Goal: Information Seeking & Learning: Find specific fact

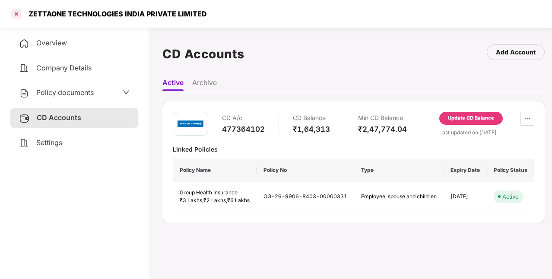
click at [16, 15] on div at bounding box center [16, 14] width 14 height 14
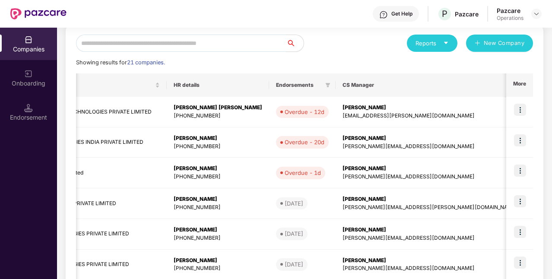
scroll to position [0, 326]
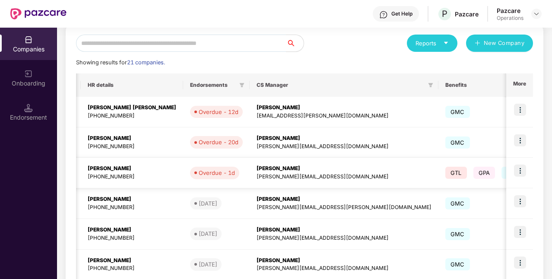
click at [514, 171] on img at bounding box center [520, 170] width 12 height 12
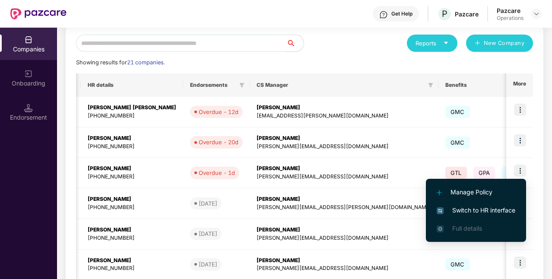
click at [459, 214] on span "Switch to HR interface" at bounding box center [475, 209] width 79 height 9
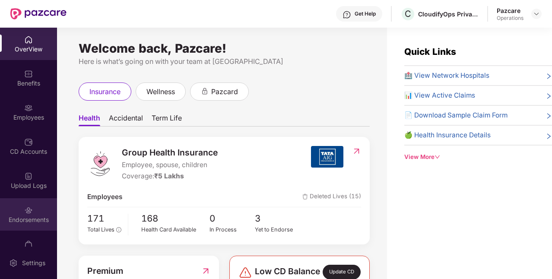
click at [32, 218] on div "Endorsements" at bounding box center [28, 219] width 57 height 9
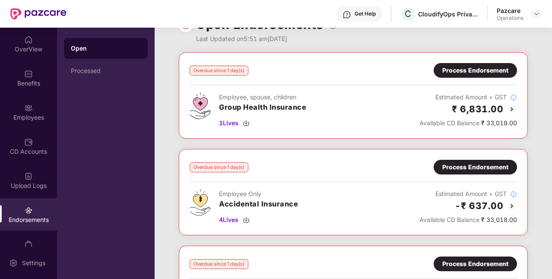
scroll to position [0, 0]
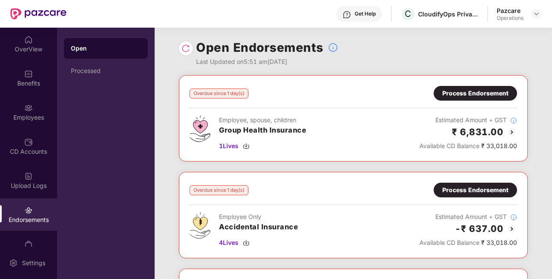
click at [444, 95] on div "Process Endorsement" at bounding box center [475, 92] width 66 height 9
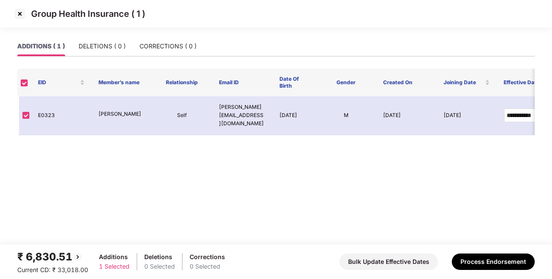
click at [18, 12] on img at bounding box center [20, 14] width 14 height 14
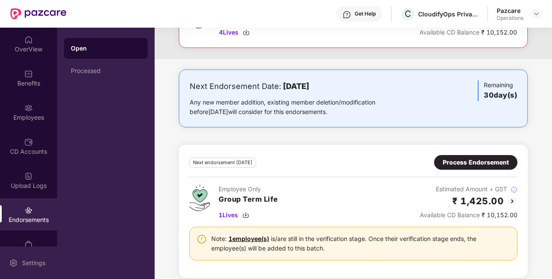
click at [34, 254] on div "Settings" at bounding box center [28, 262] width 57 height 32
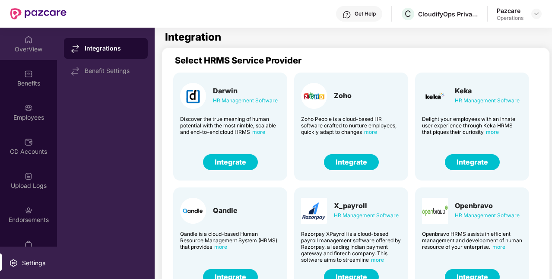
click at [35, 45] on div "OverView" at bounding box center [28, 49] width 57 height 9
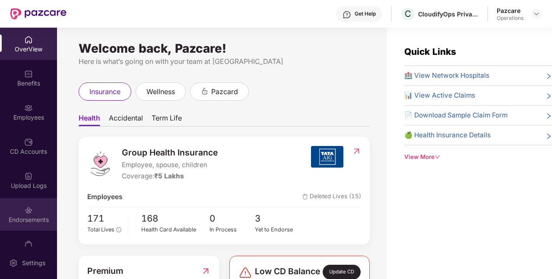
click at [35, 202] on div "Endorsements" at bounding box center [28, 214] width 57 height 32
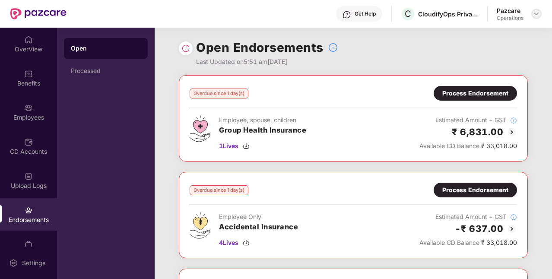
click at [537, 16] on img at bounding box center [536, 13] width 7 height 7
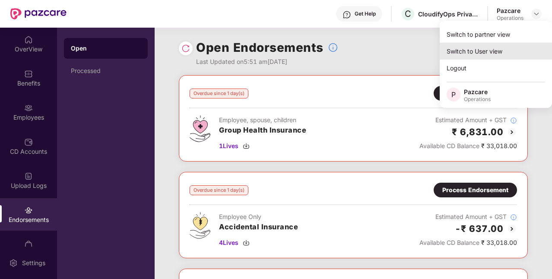
click at [504, 53] on div "Switch to User view" at bounding box center [495, 51] width 112 height 17
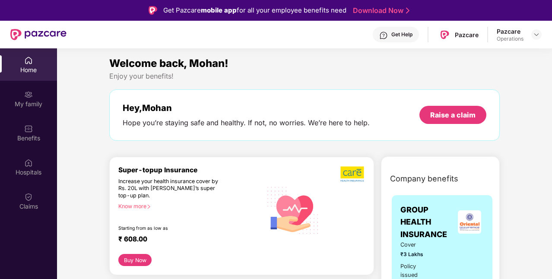
click at [504, 31] on div "Pazcare" at bounding box center [509, 31] width 27 height 8
click at [537, 35] on img at bounding box center [536, 34] width 7 height 7
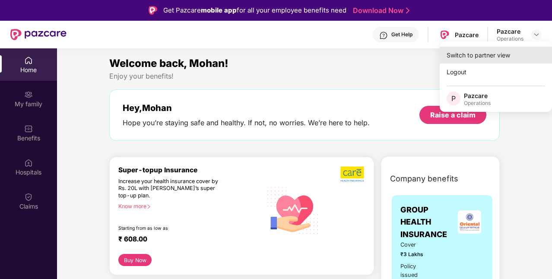
click at [492, 59] on div "Switch to partner view" at bounding box center [495, 55] width 112 height 17
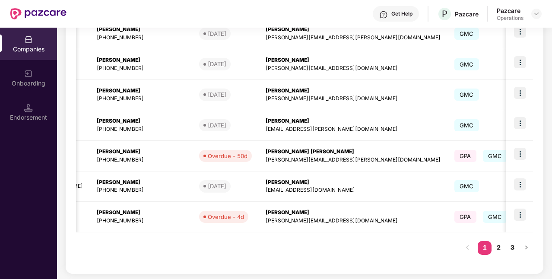
scroll to position [0, 385]
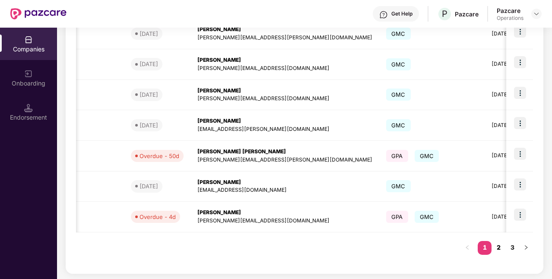
click at [498, 247] on link "2" at bounding box center [498, 247] width 14 height 13
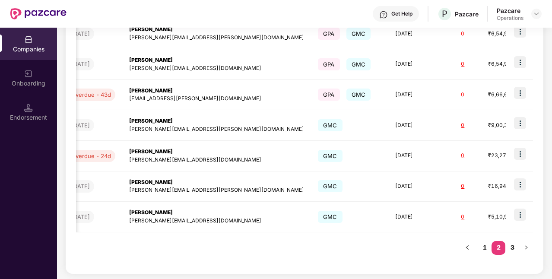
scroll to position [0, 309]
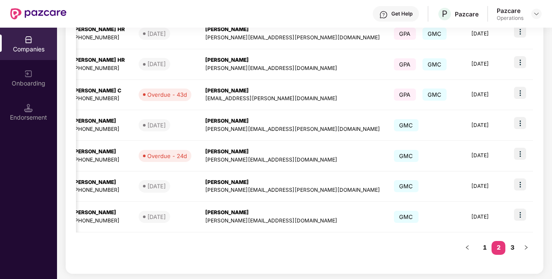
click at [498, 247] on link "2" at bounding box center [498, 247] width 14 height 13
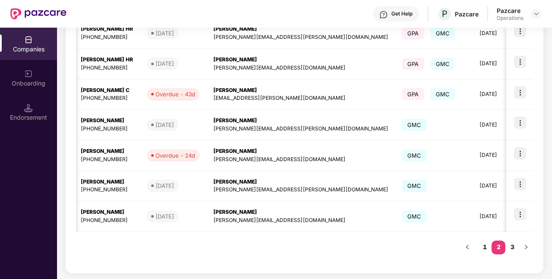
scroll to position [0, 303]
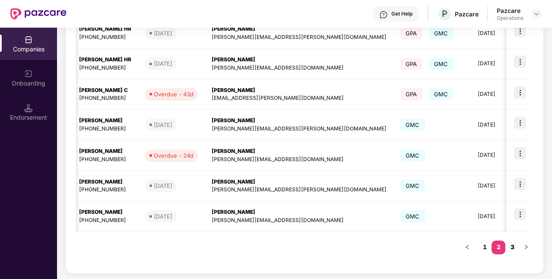
click at [514, 247] on link "3" at bounding box center [512, 246] width 14 height 13
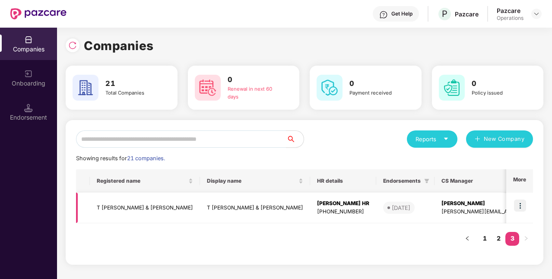
scroll to position [0, 193]
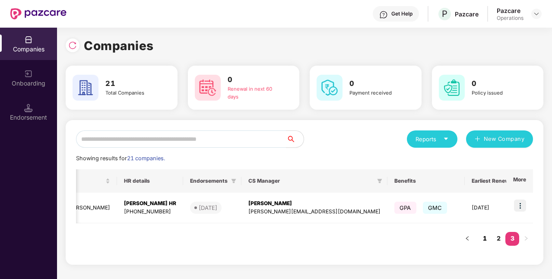
click at [483, 239] on link "1" at bounding box center [484, 238] width 14 height 13
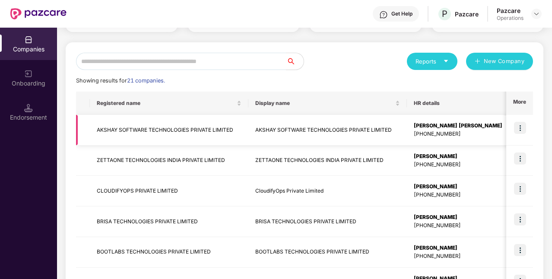
scroll to position [82, 0]
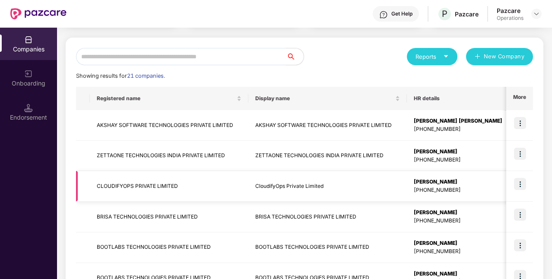
click at [172, 191] on td "CLOUDIFYOPS PRIVATE LIMITED" at bounding box center [169, 186] width 158 height 31
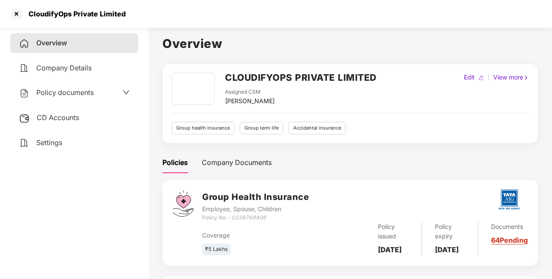
click at [41, 146] on span "Settings" at bounding box center [49, 142] width 26 height 9
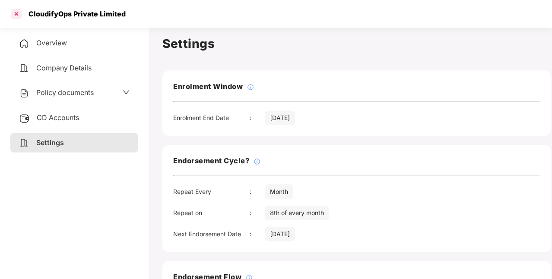
click at [17, 16] on div at bounding box center [16, 14] width 14 height 14
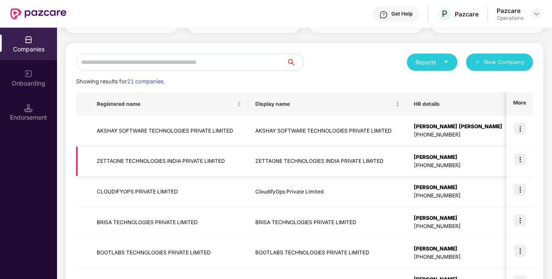
scroll to position [88, 0]
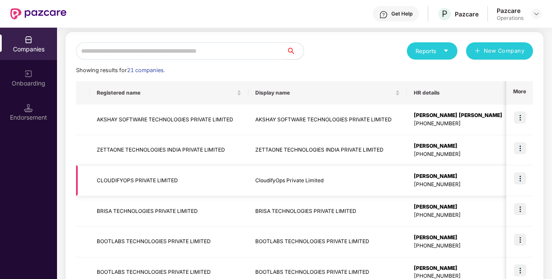
click at [518, 175] on img at bounding box center [520, 178] width 12 height 12
click at [445, 176] on div "[PERSON_NAME]" at bounding box center [457, 176] width 88 height 8
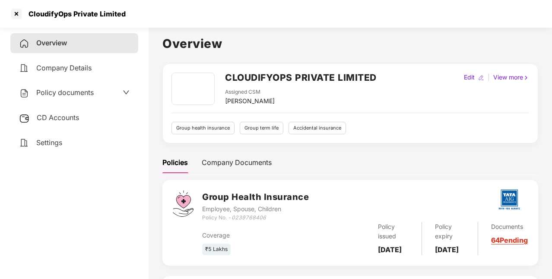
click at [85, 90] on span "Policy documents" at bounding box center [64, 92] width 57 height 9
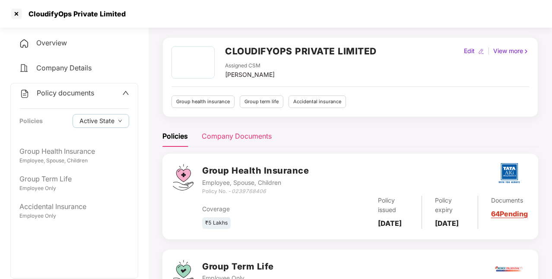
scroll to position [0, 0]
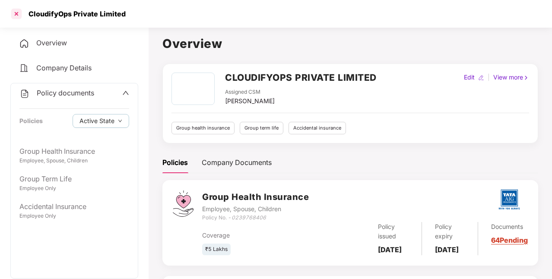
click at [21, 13] on div at bounding box center [16, 14] width 14 height 14
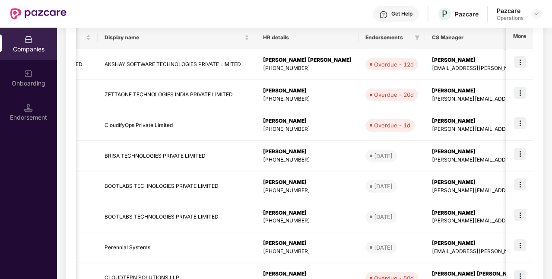
scroll to position [0, 151]
click at [521, 124] on img at bounding box center [520, 123] width 12 height 12
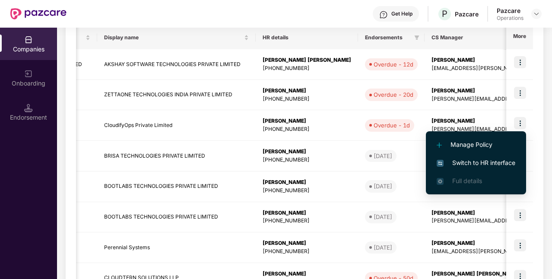
click at [486, 162] on span "Switch to HR interface" at bounding box center [475, 162] width 79 height 9
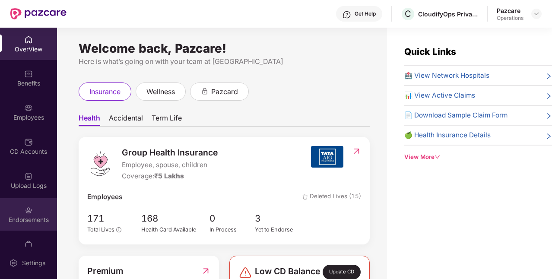
click at [33, 215] on div "Endorsements" at bounding box center [28, 219] width 57 height 9
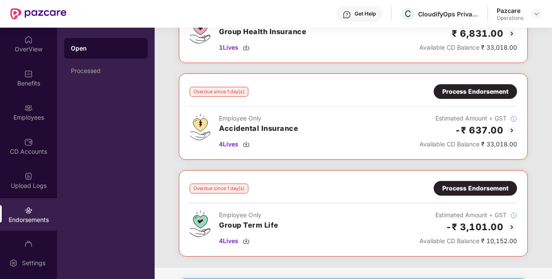
scroll to position [99, 0]
click at [459, 95] on div "Process Endorsement" at bounding box center [474, 91] width 83 height 15
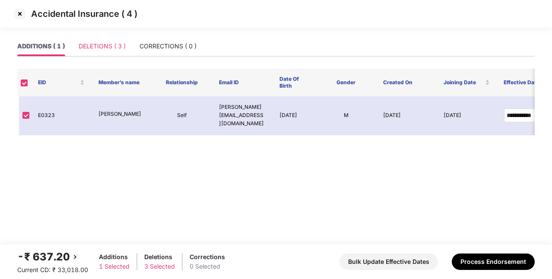
click at [115, 53] on div "DELETIONS ( 3 )" at bounding box center [102, 46] width 47 height 20
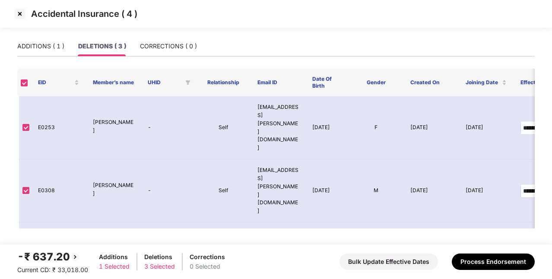
click at [20, 11] on img at bounding box center [20, 14] width 14 height 14
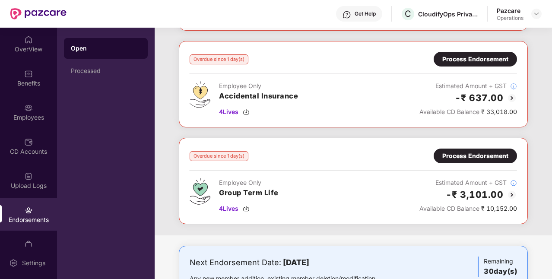
scroll to position [172, 0]
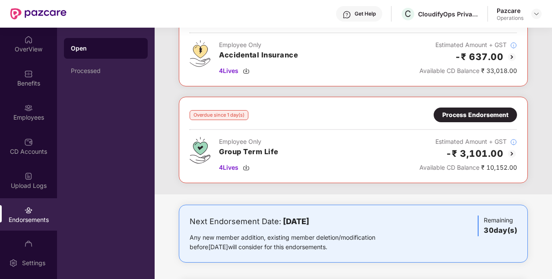
click at [459, 115] on div "Process Endorsement" at bounding box center [475, 114] width 66 height 9
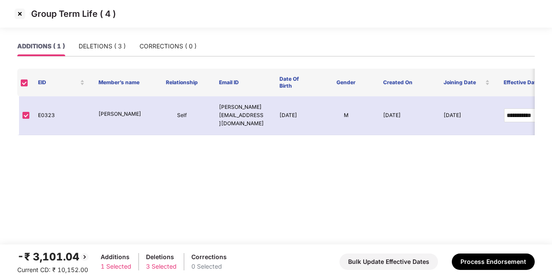
click at [17, 17] on img at bounding box center [20, 14] width 14 height 14
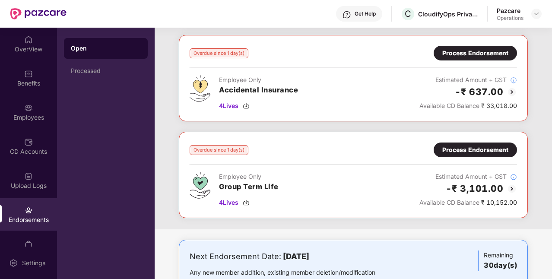
scroll to position [137, 0]
click at [472, 151] on div "Process Endorsement" at bounding box center [475, 149] width 66 height 9
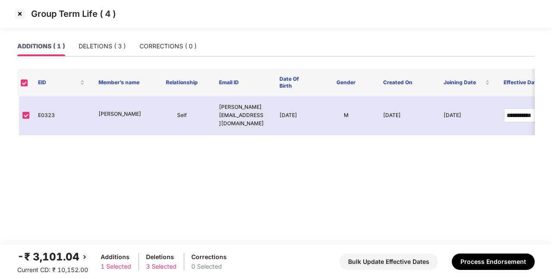
click at [20, 17] on img at bounding box center [20, 14] width 14 height 14
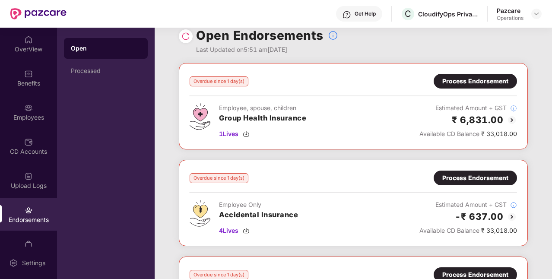
scroll to position [12, 0]
click at [458, 79] on div "Process Endorsement" at bounding box center [475, 81] width 66 height 9
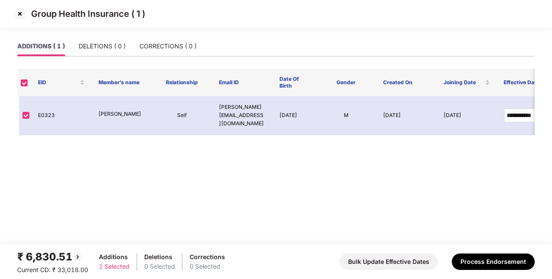
click at [19, 15] on img at bounding box center [20, 14] width 14 height 14
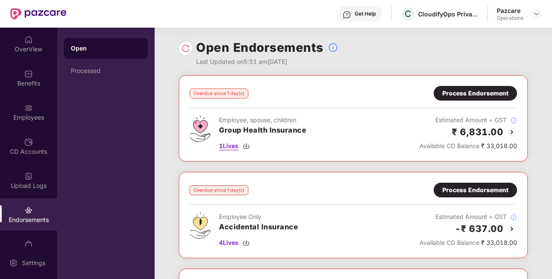
click at [249, 145] on img at bounding box center [246, 145] width 7 height 7
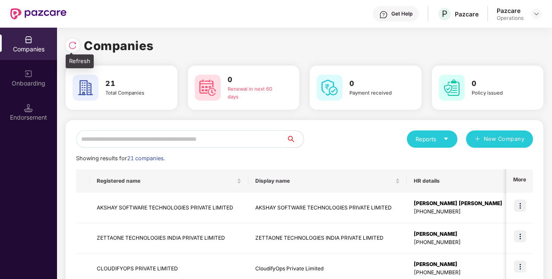
click at [73, 49] on img at bounding box center [72, 45] width 9 height 9
click at [178, 142] on input "text" at bounding box center [181, 138] width 210 height 17
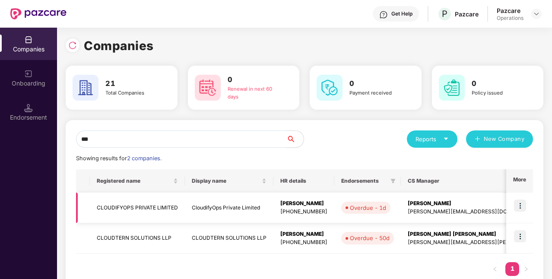
type input "***"
click at [515, 210] on img at bounding box center [520, 205] width 12 height 12
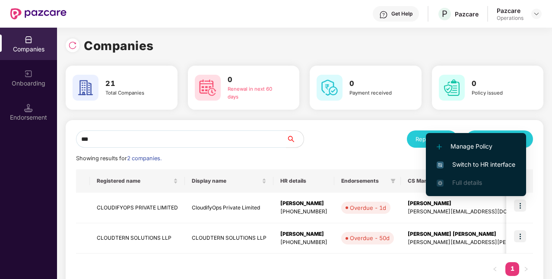
click at [476, 168] on span "Switch to HR interface" at bounding box center [475, 164] width 79 height 9
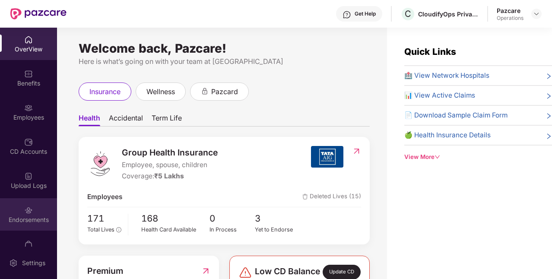
click at [23, 218] on div "Endorsements" at bounding box center [28, 219] width 57 height 9
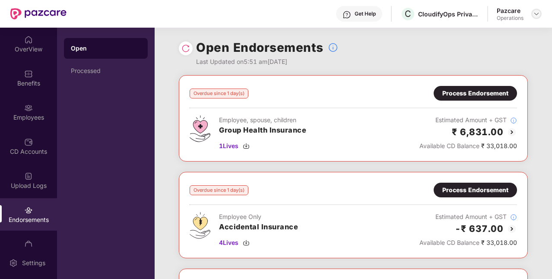
click at [533, 11] on img at bounding box center [536, 13] width 7 height 7
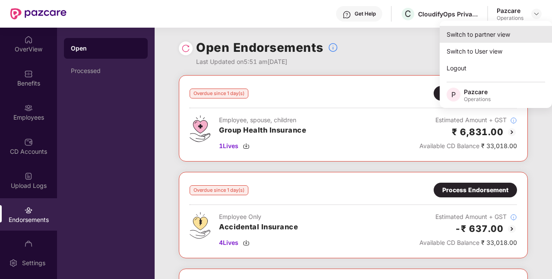
click at [485, 39] on div "Switch to partner view" at bounding box center [495, 34] width 112 height 17
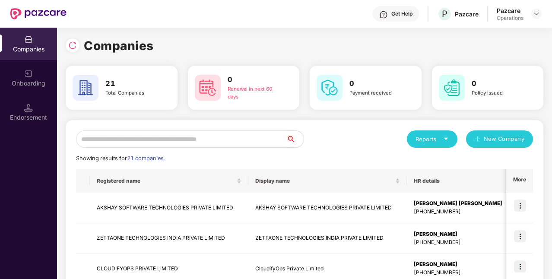
click at [237, 145] on input "text" at bounding box center [181, 138] width 210 height 17
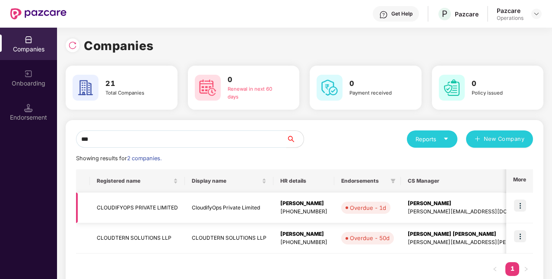
type input "***"
click at [159, 210] on td "CLOUDIFYOPS PRIVATE LIMITED" at bounding box center [137, 207] width 95 height 31
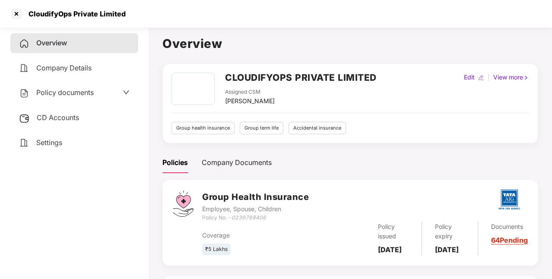
click at [84, 91] on span "Policy documents" at bounding box center [64, 92] width 57 height 9
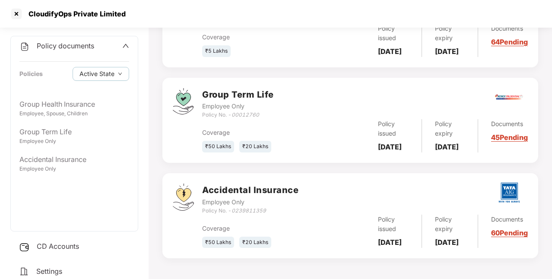
scroll to position [230, 0]
click at [14, 11] on div at bounding box center [16, 14] width 14 height 14
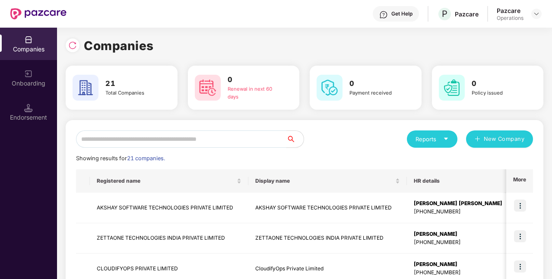
click at [206, 140] on input "text" at bounding box center [181, 138] width 210 height 17
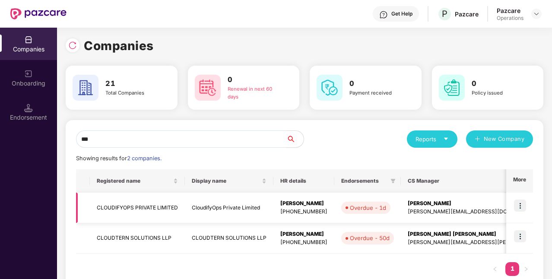
type input "***"
click at [517, 204] on img at bounding box center [520, 205] width 12 height 12
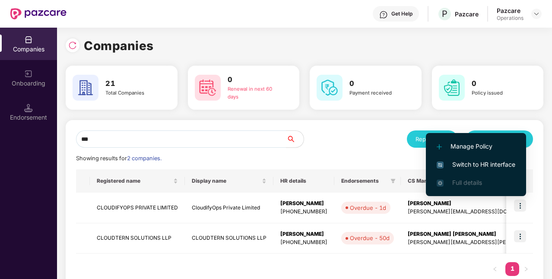
click at [493, 166] on span "Switch to HR interface" at bounding box center [475, 164] width 79 height 9
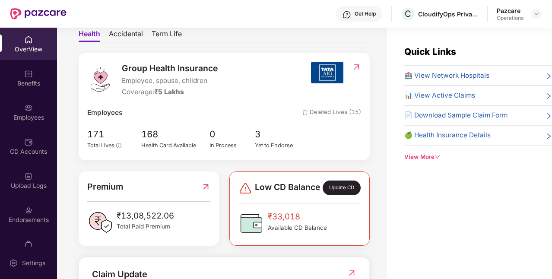
scroll to position [86, 0]
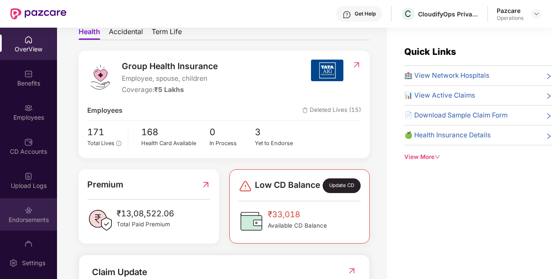
click at [35, 222] on div "Endorsements" at bounding box center [28, 219] width 57 height 9
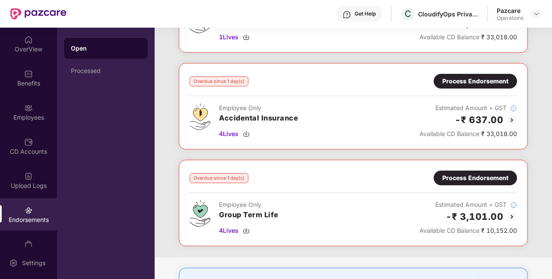
scroll to position [60, 0]
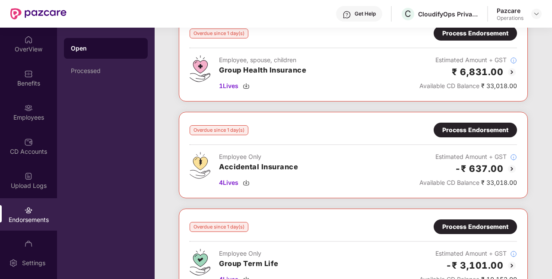
click at [470, 129] on div "Process Endorsement" at bounding box center [475, 129] width 66 height 9
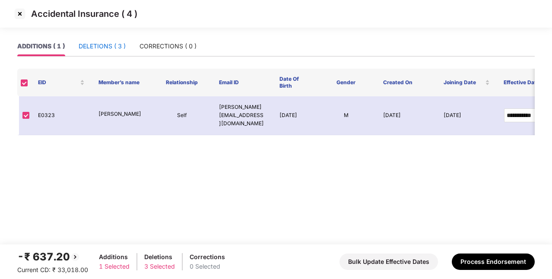
click at [121, 47] on div "DELETIONS ( 3 )" at bounding box center [102, 45] width 47 height 9
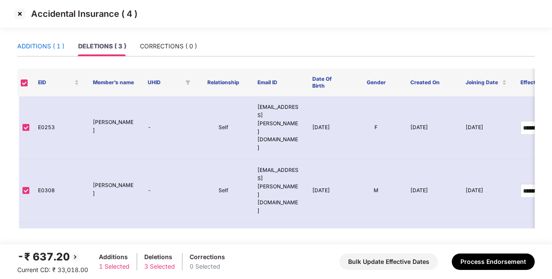
click at [43, 50] on div "ADDITIONS ( 1 )" at bounding box center [40, 45] width 47 height 9
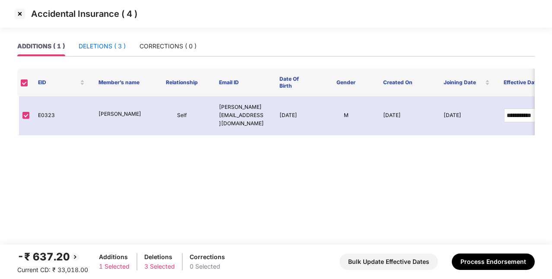
click at [105, 45] on div "DELETIONS ( 3 )" at bounding box center [102, 45] width 47 height 9
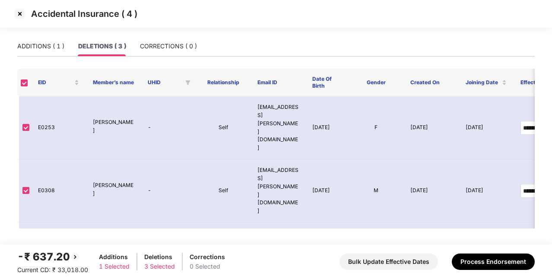
click at [19, 13] on img at bounding box center [20, 14] width 14 height 14
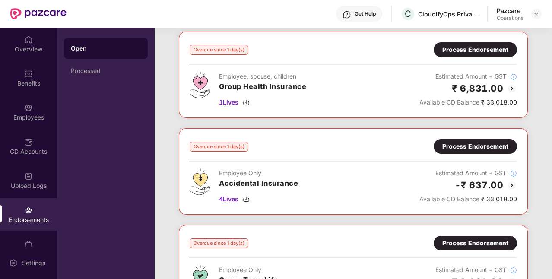
scroll to position [44, 0]
click at [248, 199] on img at bounding box center [246, 198] width 7 height 7
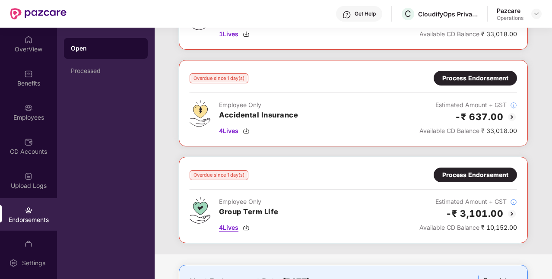
scroll to position [112, 0]
click at [248, 224] on img at bounding box center [246, 227] width 7 height 7
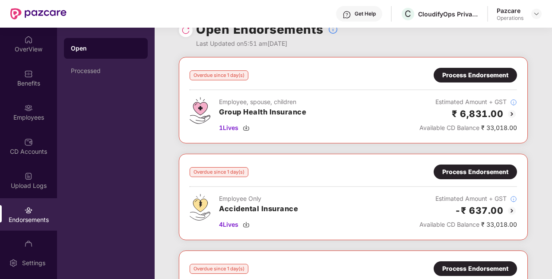
scroll to position [18, 0]
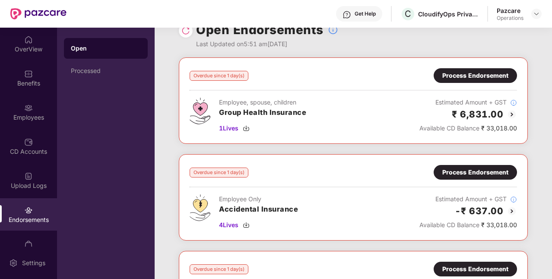
click at [466, 72] on div "Process Endorsement" at bounding box center [475, 75] width 66 height 9
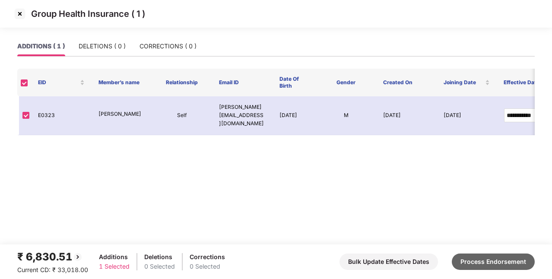
click at [477, 264] on button "Process Endorsement" at bounding box center [492, 261] width 83 height 16
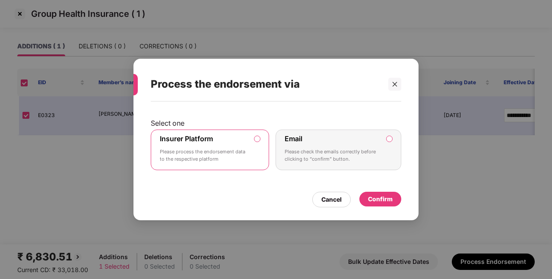
click at [391, 200] on div "Confirm" at bounding box center [380, 198] width 25 height 9
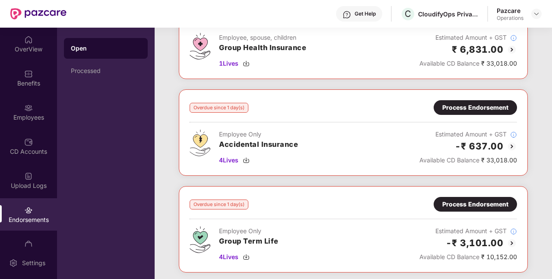
scroll to position [83, 0]
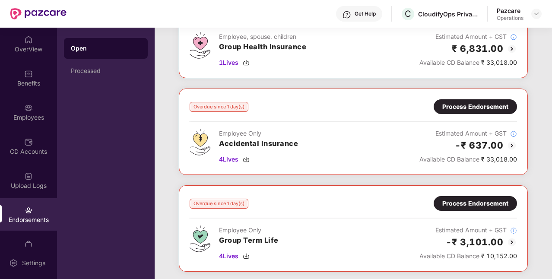
click at [472, 107] on div "Process Endorsement" at bounding box center [475, 106] width 66 height 9
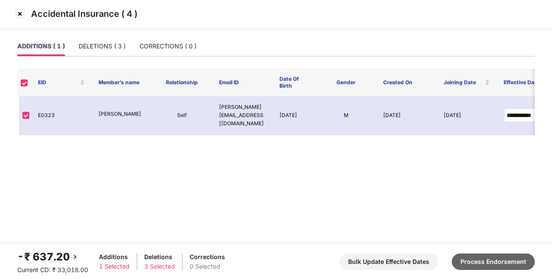
click at [481, 260] on button "Process Endorsement" at bounding box center [492, 261] width 83 height 16
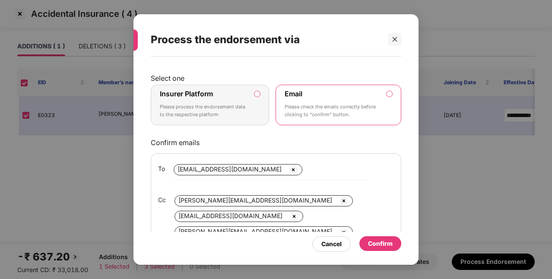
click at [244, 110] on p "Please process the endorsement data to the respective platform" at bounding box center [204, 110] width 88 height 15
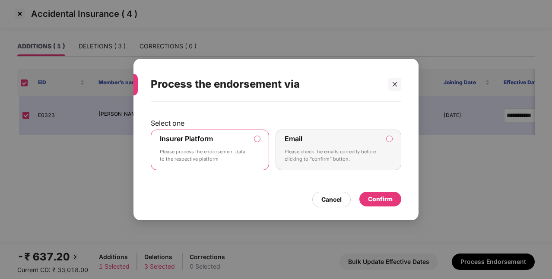
click at [379, 200] on div "Confirm" at bounding box center [380, 198] width 25 height 9
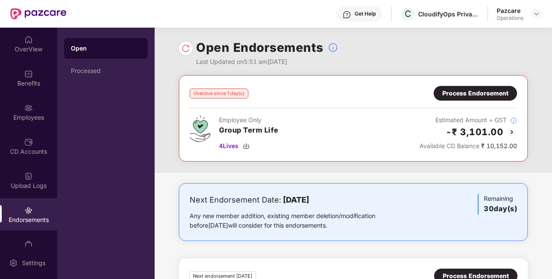
click at [185, 51] on img at bounding box center [185, 48] width 9 height 9
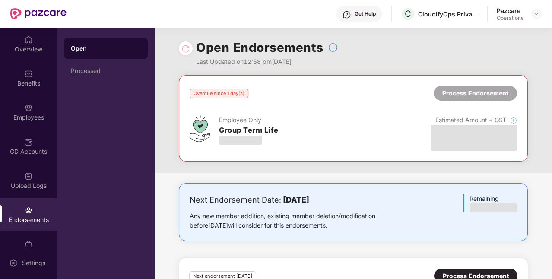
click at [532, 18] on div at bounding box center [536, 14] width 10 height 10
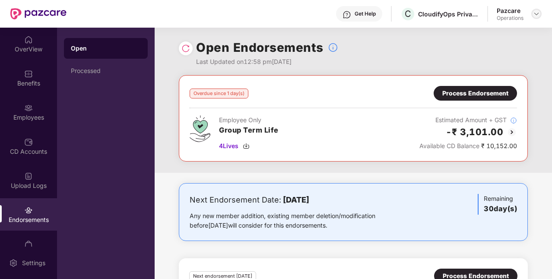
click at [534, 16] on img at bounding box center [536, 13] width 7 height 7
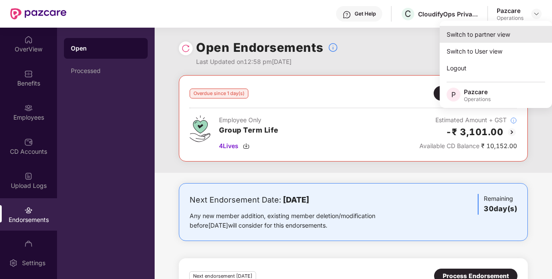
click at [482, 34] on div "Switch to partner view" at bounding box center [495, 34] width 112 height 17
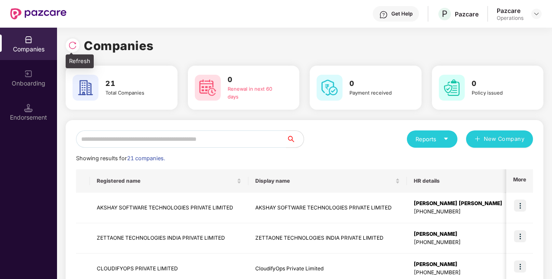
click at [78, 46] on div at bounding box center [73, 45] width 14 height 14
click at [199, 140] on input "text" at bounding box center [181, 138] width 210 height 17
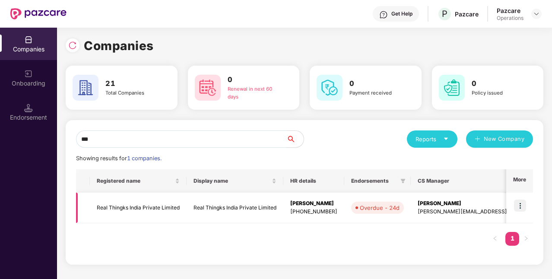
type input "***"
click at [205, 210] on td "Real Thingks India Private Limited" at bounding box center [234, 207] width 97 height 31
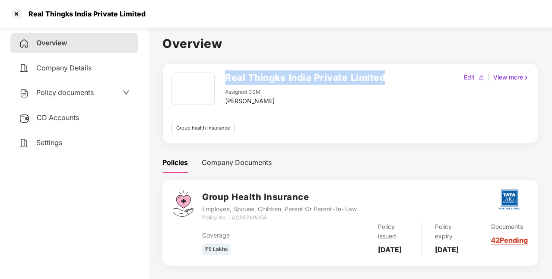
drag, startPoint x: 222, startPoint y: 76, endPoint x: 385, endPoint y: 79, distance: 162.3
click at [385, 79] on div "Real Thingks India Private Limited Assigned CSM Prajwal Rathod" at bounding box center [278, 89] width 214 height 33
copy h2 "Real Thingks India Private Limited"
drag, startPoint x: 224, startPoint y: 101, endPoint x: 270, endPoint y: 105, distance: 46.4
click at [270, 105] on div "Real Thingks India Private Limited Assigned CSM Prajwal Rathod Edit | View more…" at bounding box center [349, 104] width 357 height 62
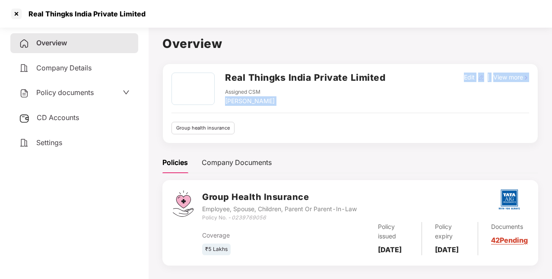
click at [262, 104] on div "[PERSON_NAME]" at bounding box center [250, 100] width 50 height 9
drag, startPoint x: 224, startPoint y: 101, endPoint x: 266, endPoint y: 104, distance: 41.5
click at [266, 104] on div "[PERSON_NAME]" at bounding box center [250, 100] width 50 height 9
copy div "[PERSON_NAME]"
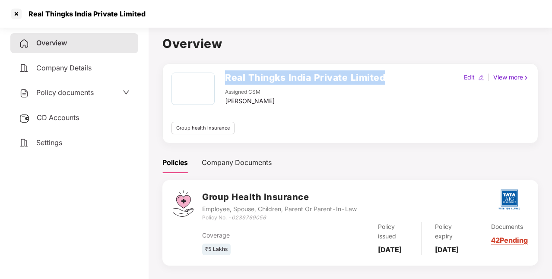
drag, startPoint x: 227, startPoint y: 78, endPoint x: 420, endPoint y: 77, distance: 193.4
click at [420, 77] on div "Real Thingks India Private Limited Assigned CSM Prajwal Rathod Edit | View more" at bounding box center [349, 89] width 357 height 33
copy h2 "Real Thingks India Private Limited"
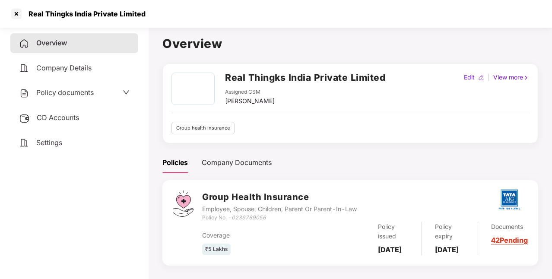
click at [75, 90] on span "Policy documents" at bounding box center [64, 92] width 57 height 9
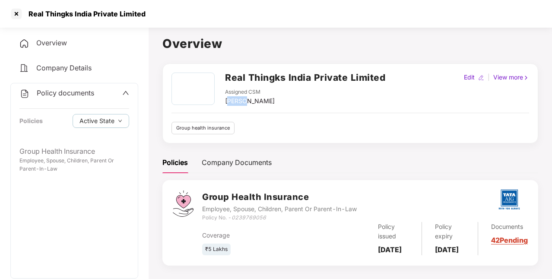
drag, startPoint x: 227, startPoint y: 101, endPoint x: 244, endPoint y: 100, distance: 17.3
click at [244, 100] on div "[PERSON_NAME]" at bounding box center [250, 100] width 50 height 9
drag, startPoint x: 225, startPoint y: 100, endPoint x: 266, endPoint y: 103, distance: 41.1
click at [266, 103] on div "[PERSON_NAME]" at bounding box center [250, 100] width 50 height 9
copy div "[PERSON_NAME]"
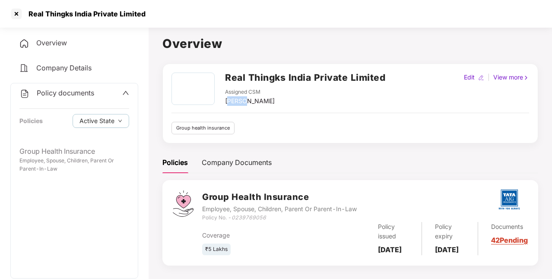
drag, startPoint x: 377, startPoint y: 246, endPoint x: 400, endPoint y: 265, distance: 29.4
click at [400, 255] on div "Policy issued 13 Aug 2025" at bounding box center [393, 238] width 57 height 33
copy b "13 Aug 2025"
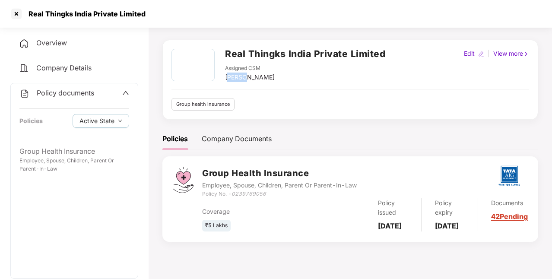
drag, startPoint x: 436, startPoint y: 224, endPoint x: 454, endPoint y: 241, distance: 24.8
click at [454, 231] on div "Policy expiry 12 Aug 2026" at bounding box center [450, 214] width 56 height 33
copy b "[DATE]"
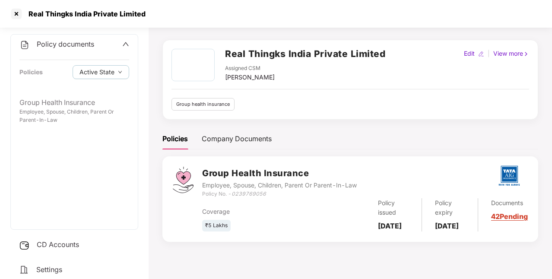
click at [65, 244] on span "CD Accounts" at bounding box center [58, 244] width 42 height 9
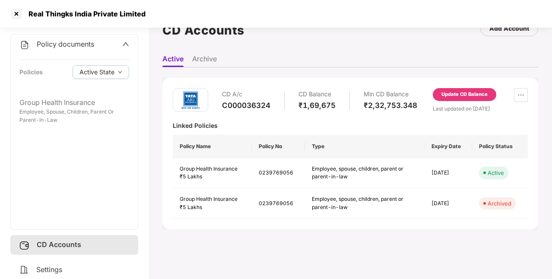
click at [74, 268] on div "Settings" at bounding box center [74, 270] width 128 height 20
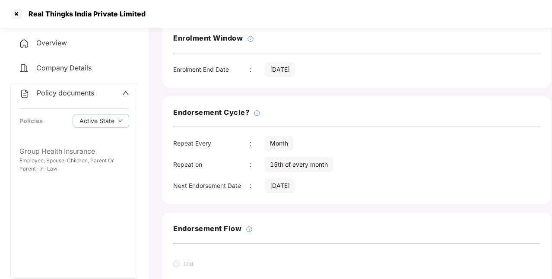
click at [67, 49] on div "Overview" at bounding box center [74, 43] width 128 height 20
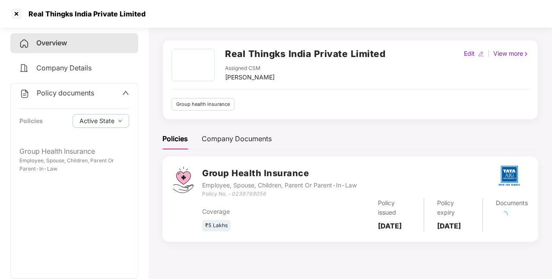
scroll to position [24, 0]
drag, startPoint x: 234, startPoint y: 192, endPoint x: 269, endPoint y: 195, distance: 35.0
click at [269, 195] on div "Policy No. - 0239769056" at bounding box center [279, 194] width 155 height 8
copy icon "0239769056"
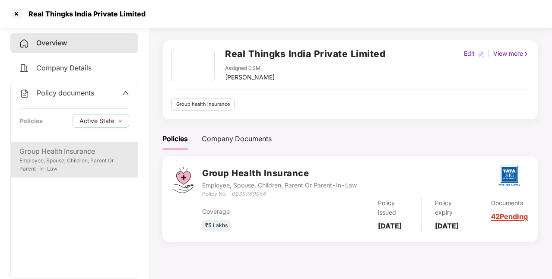
click at [79, 155] on div "Group Health Insurance" at bounding box center [74, 151] width 110 height 11
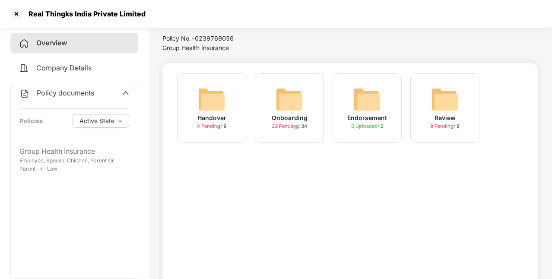
click at [294, 108] on img at bounding box center [289, 99] width 28 height 28
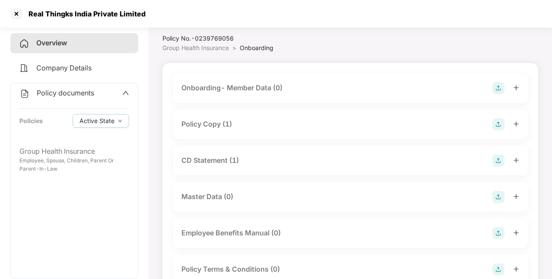
click at [230, 127] on div "Policy Copy (1)" at bounding box center [206, 124] width 50 height 11
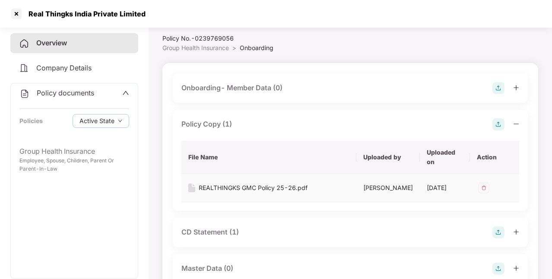
click at [251, 189] on div "REALTHINGKS GMC Policy 25-26.pdf" at bounding box center [253, 187] width 109 height 9
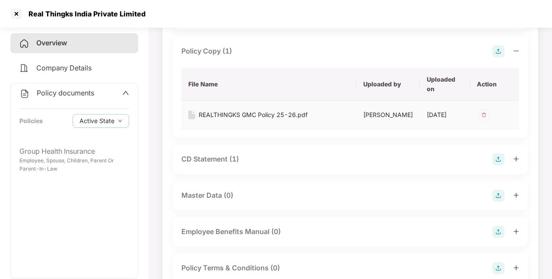
scroll to position [97, 0]
click at [220, 164] on div "CD Statement (1)" at bounding box center [209, 158] width 57 height 11
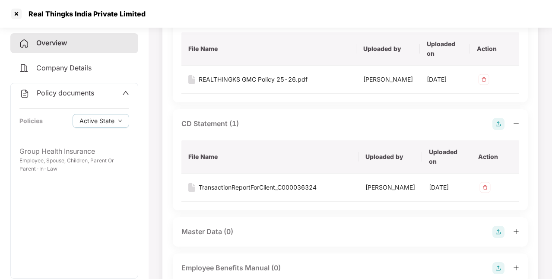
scroll to position [133, 0]
click at [243, 192] on div "TransactionReportForClient_C000036324" at bounding box center [258, 186] width 118 height 9
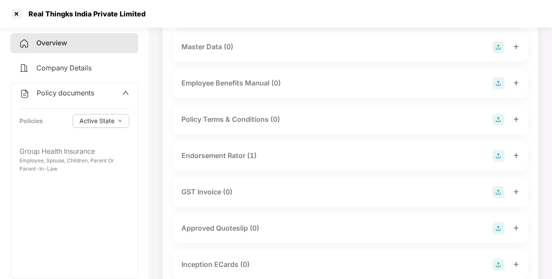
scroll to position [317, 0]
click at [220, 161] on div "Endorsement Rator (1)" at bounding box center [218, 155] width 75 height 11
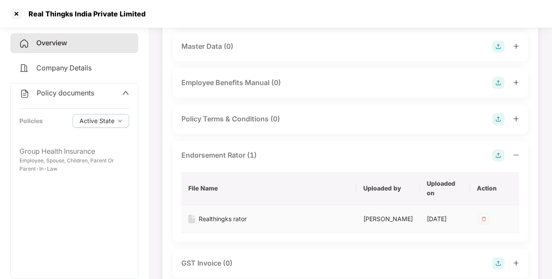
click at [226, 224] on div "Realthingks rator" at bounding box center [223, 218] width 48 height 9
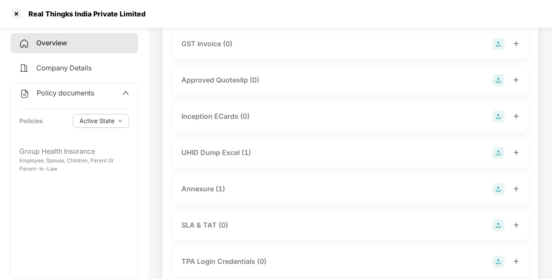
scroll to position [540, 0]
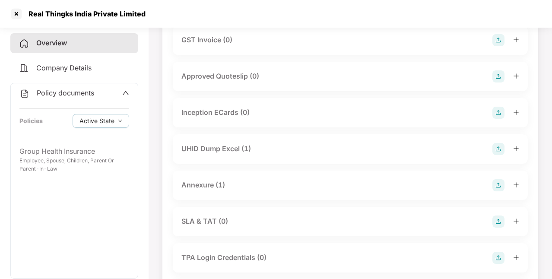
click at [210, 190] on div "Annexure (1)" at bounding box center [203, 185] width 44 height 11
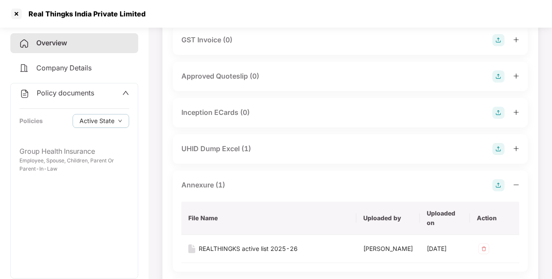
scroll to position [591, 0]
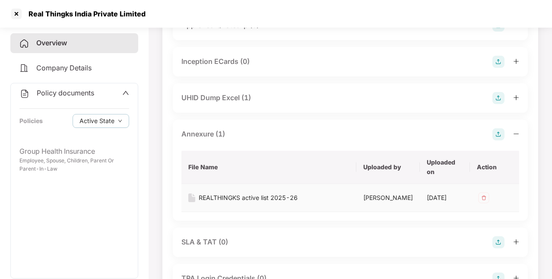
click at [228, 202] on div "REALTHINGKS active list 2025-26" at bounding box center [248, 197] width 99 height 9
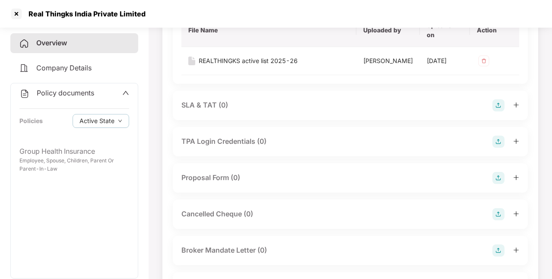
scroll to position [729, 0]
click at [14, 16] on div at bounding box center [16, 14] width 14 height 14
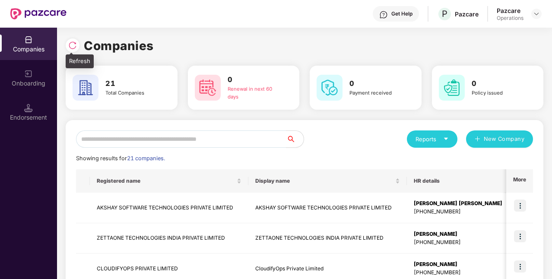
click at [71, 44] on img at bounding box center [72, 45] width 9 height 9
click at [185, 140] on input "text" at bounding box center [181, 138] width 210 height 17
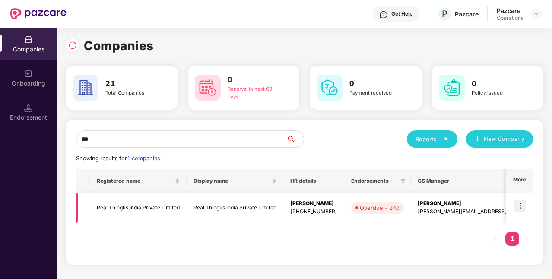
type input "***"
click at [192, 213] on td "Real Thingks India Private Limited" at bounding box center [234, 207] width 97 height 31
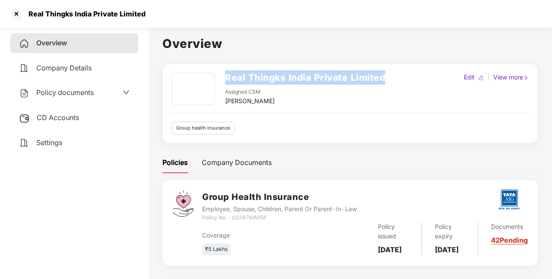
drag, startPoint x: 225, startPoint y: 76, endPoint x: 384, endPoint y: 82, distance: 159.0
click at [384, 82] on h2 "Real Thingks India Private Limited" at bounding box center [305, 77] width 160 height 14
copy h2 "Real Thingks India Private Limited"
